Goal: Transaction & Acquisition: Purchase product/service

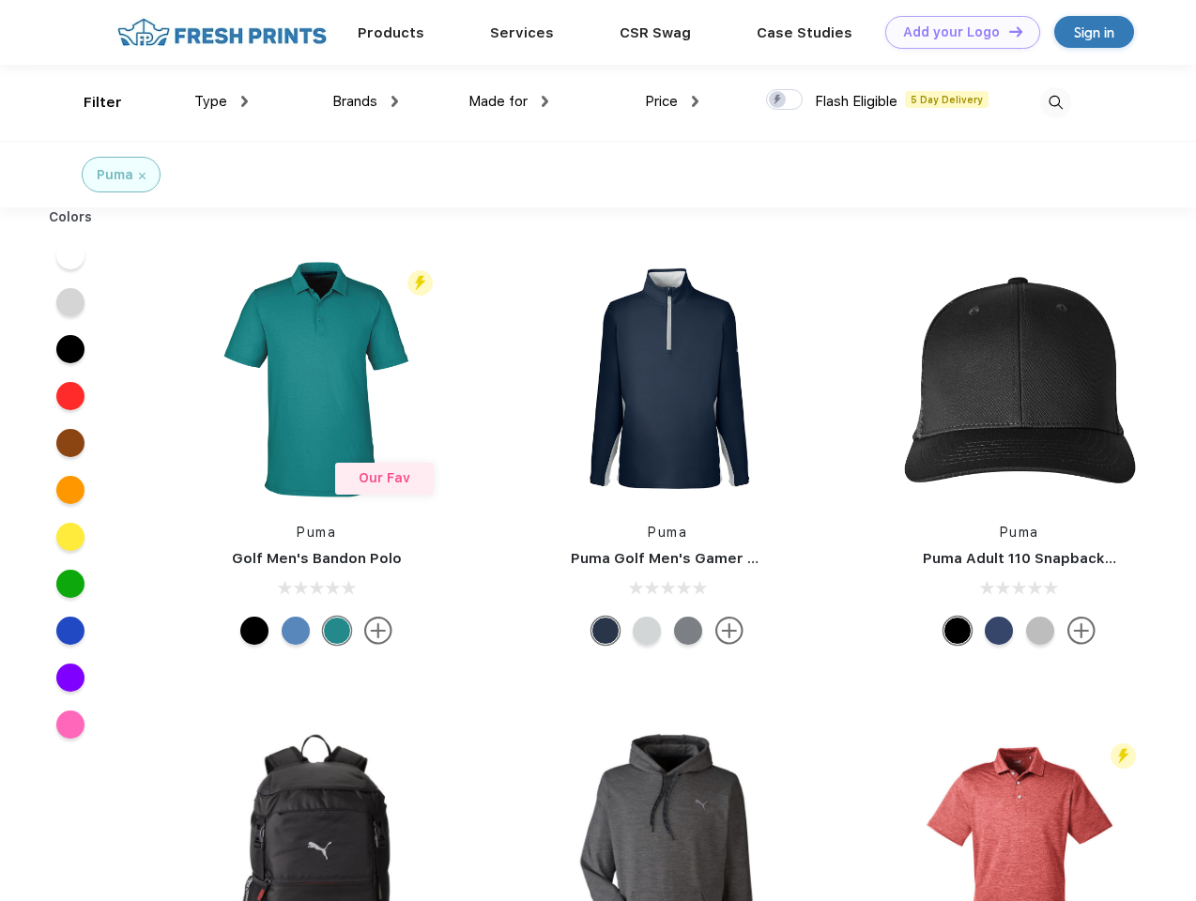
click at [956, 32] on link "Add your Logo Design Tool" at bounding box center [962, 32] width 155 height 33
click at [0, 0] on div "Design Tool" at bounding box center [0, 0] width 0 height 0
click at [1007, 31] on link "Add your Logo Design Tool" at bounding box center [962, 32] width 155 height 33
click at [90, 102] on div "Filter" at bounding box center [103, 103] width 38 height 22
click at [222, 101] on span "Type" at bounding box center [210, 101] width 33 height 17
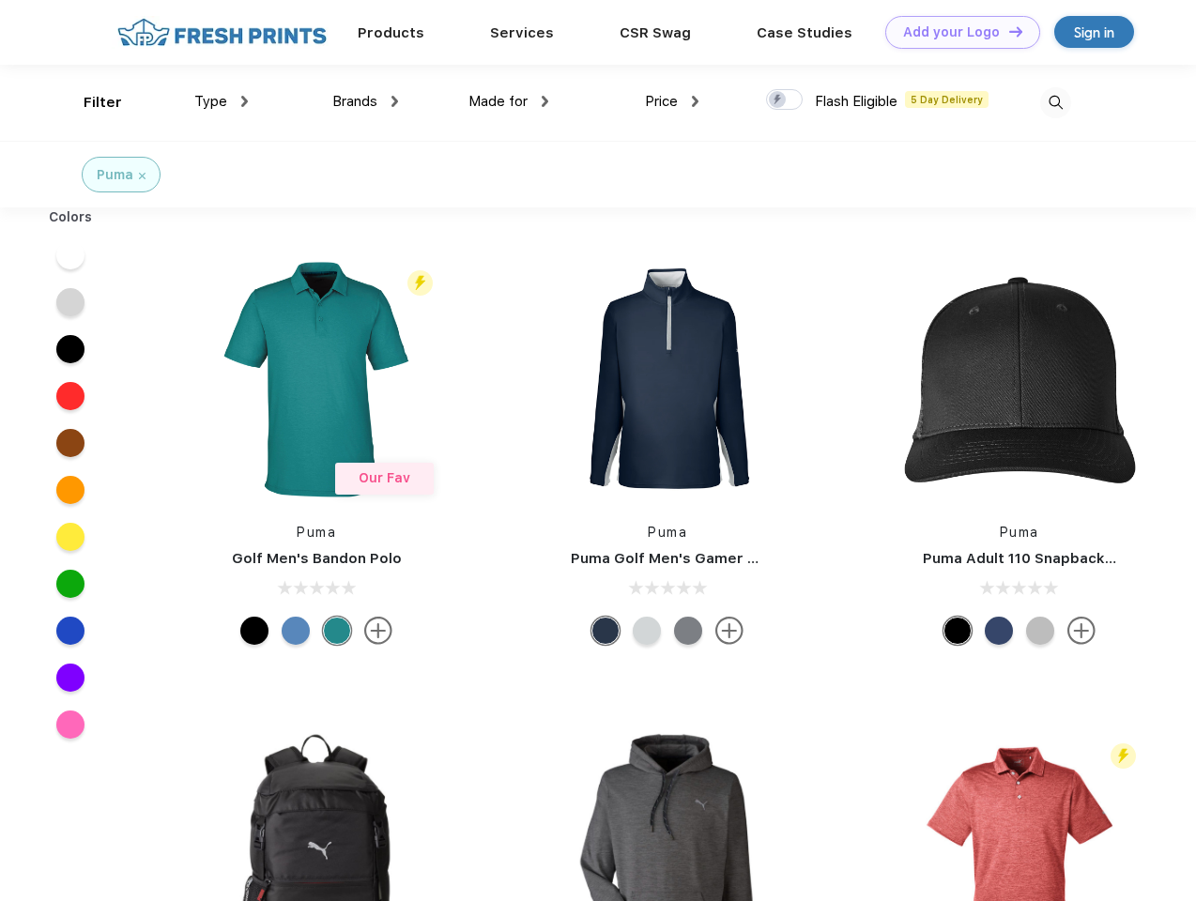
click at [365, 101] on span "Brands" at bounding box center [354, 101] width 45 height 17
click at [509, 101] on span "Made for" at bounding box center [497, 101] width 59 height 17
click at [672, 101] on span "Price" at bounding box center [661, 101] width 33 height 17
click at [785, 100] on div at bounding box center [784, 99] width 37 height 21
click at [778, 100] on input "checkbox" at bounding box center [772, 94] width 12 height 12
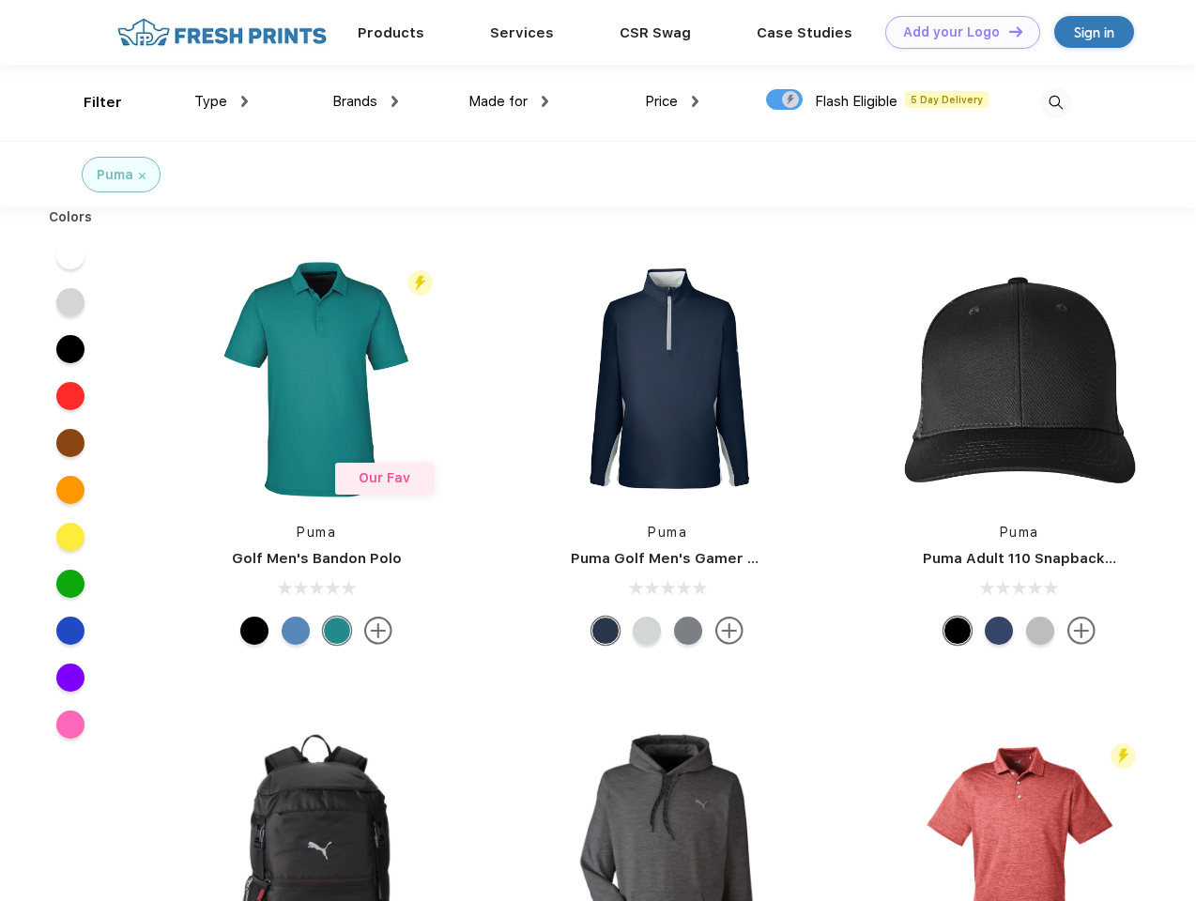
click at [1055, 102] on img at bounding box center [1055, 102] width 31 height 31
